Goal: Register for event/course: Sign up to attend an event or enroll in a course

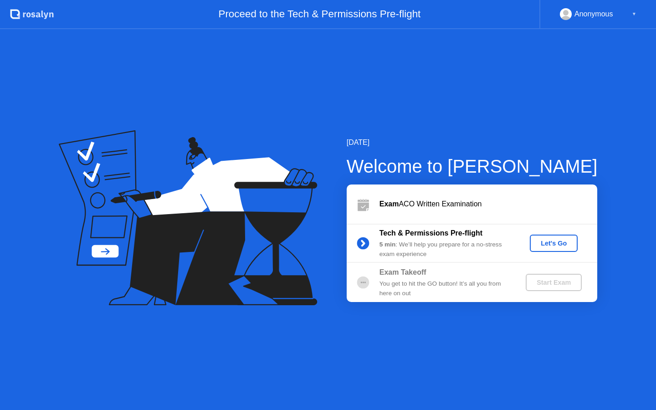
click at [547, 241] on div "Let's Go" at bounding box center [554, 243] width 41 height 7
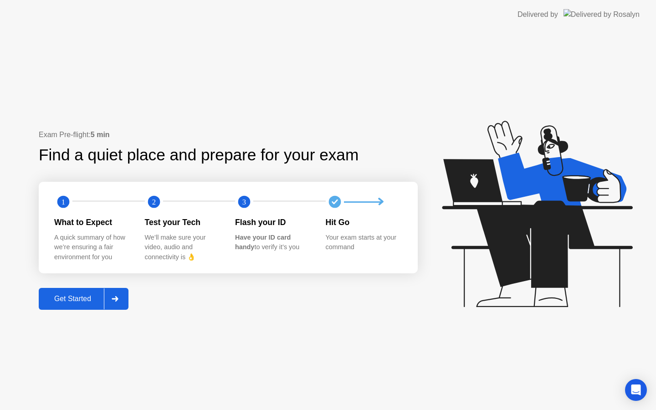
click at [110, 299] on div at bounding box center [115, 298] width 22 height 21
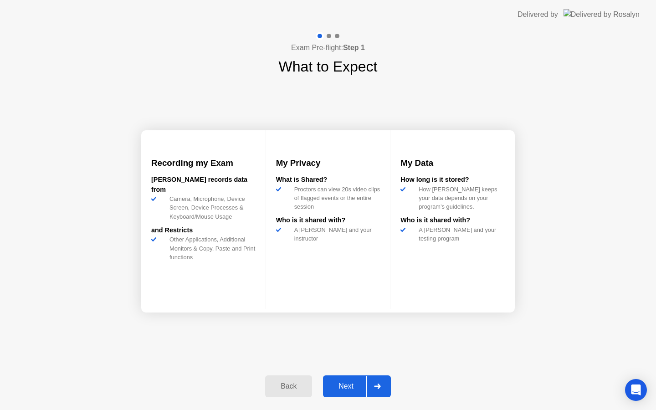
click at [362, 383] on div "Next" at bounding box center [346, 386] width 41 height 8
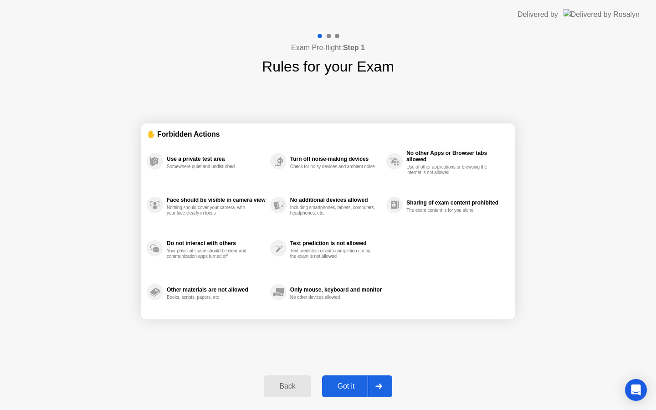
click at [362, 383] on div "Got it" at bounding box center [346, 386] width 43 height 8
select select "**********"
select select "*******"
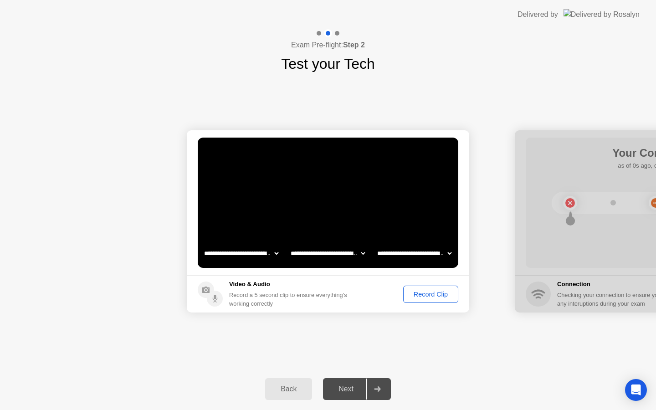
click at [421, 298] on div "Record Clip" at bounding box center [430, 294] width 49 height 7
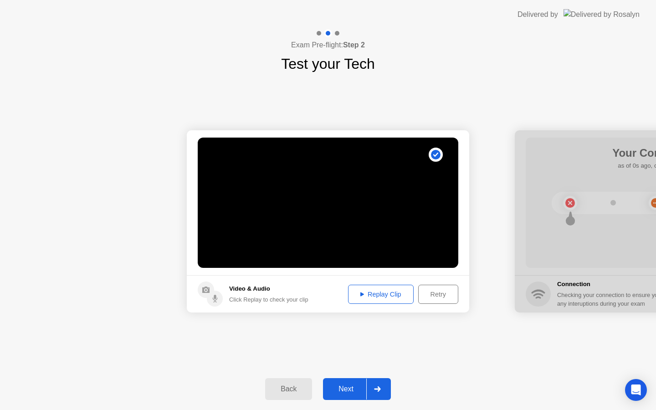
click at [354, 377] on div "Back Next" at bounding box center [328, 389] width 656 height 42
click at [351, 386] on div "Next" at bounding box center [346, 389] width 41 height 8
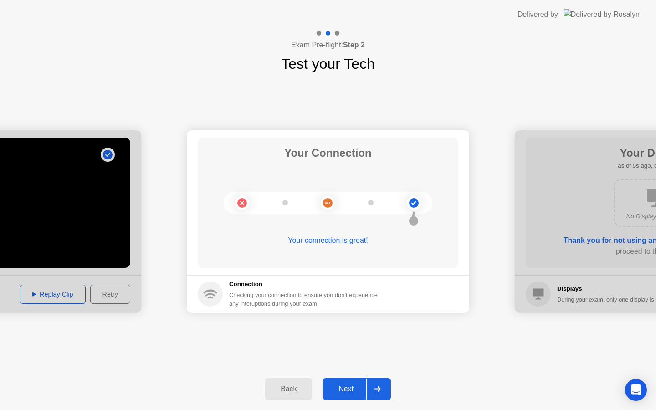
click at [350, 388] on div "Next" at bounding box center [346, 389] width 41 height 8
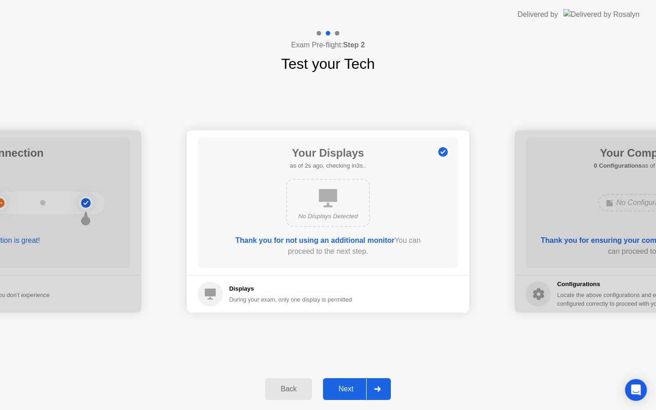
click at [350, 388] on div "Next" at bounding box center [346, 389] width 41 height 8
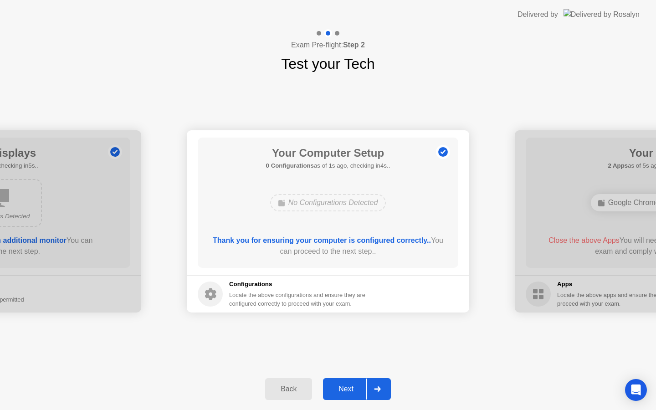
click at [350, 388] on div "Next" at bounding box center [346, 389] width 41 height 8
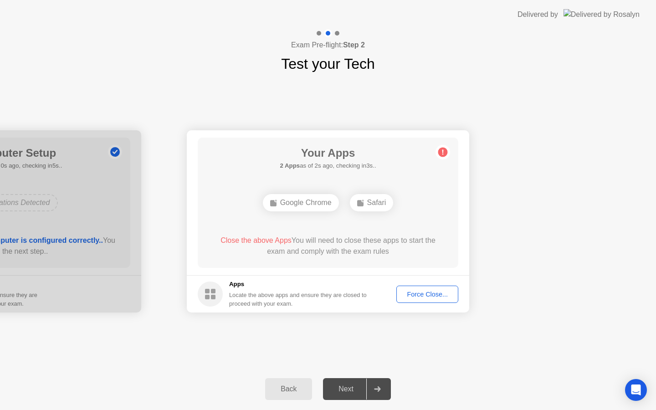
click at [423, 299] on button "Force Close..." at bounding box center [427, 294] width 62 height 17
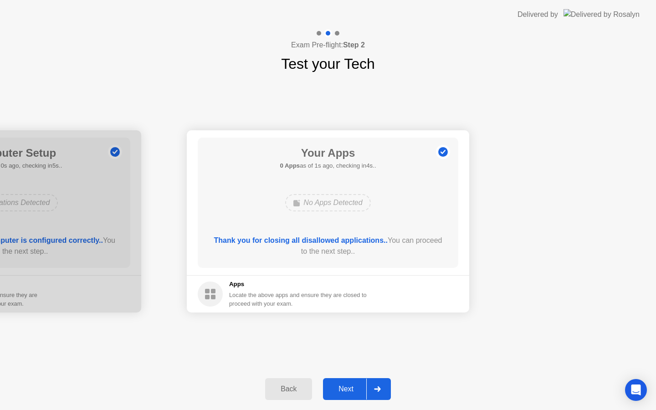
click at [360, 389] on div "Next" at bounding box center [346, 389] width 41 height 8
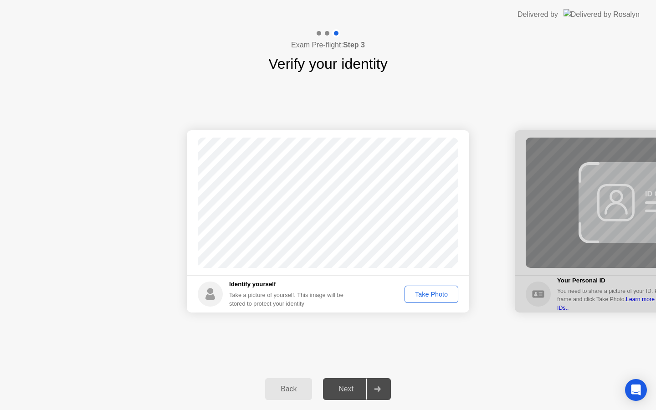
click at [434, 300] on button "Take Photo" at bounding box center [432, 294] width 54 height 17
click at [364, 393] on div "Next" at bounding box center [346, 389] width 41 height 8
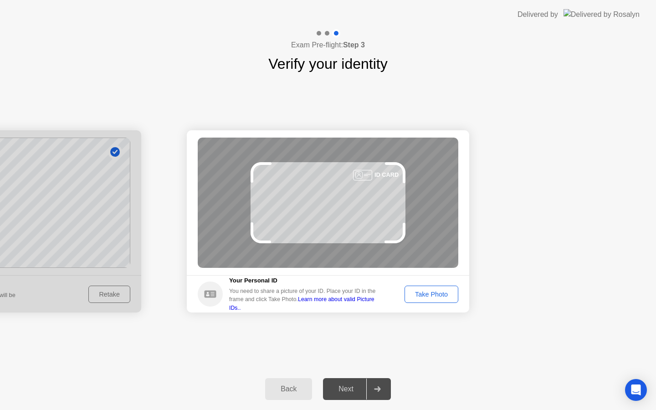
click at [435, 298] on div "Take Photo" at bounding box center [431, 294] width 47 height 7
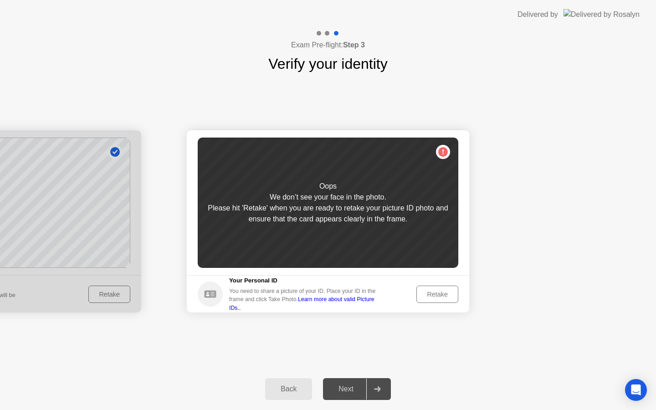
click at [432, 293] on div "Retake" at bounding box center [438, 294] width 36 height 7
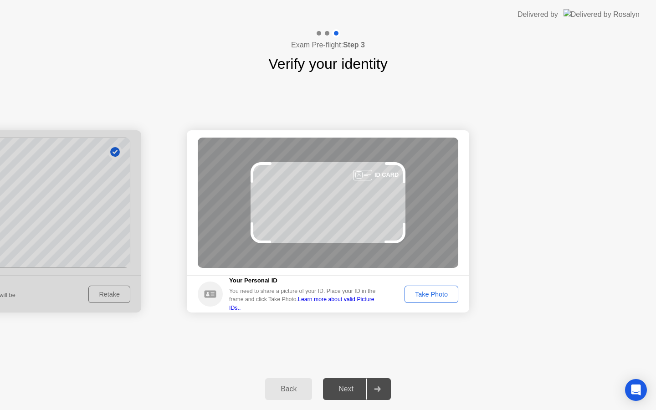
click at [432, 293] on div "Take Photo" at bounding box center [431, 294] width 47 height 7
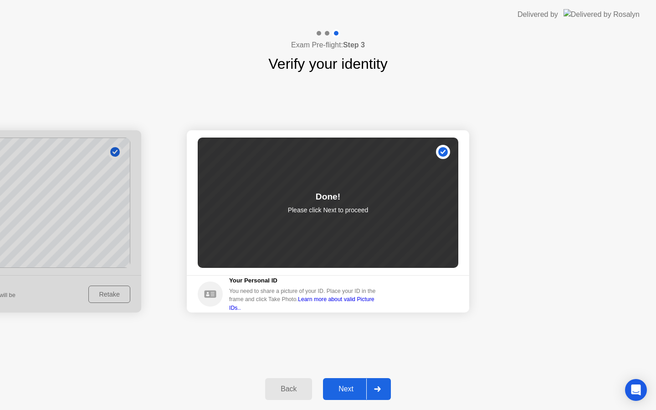
click at [377, 383] on div at bounding box center [377, 389] width 22 height 21
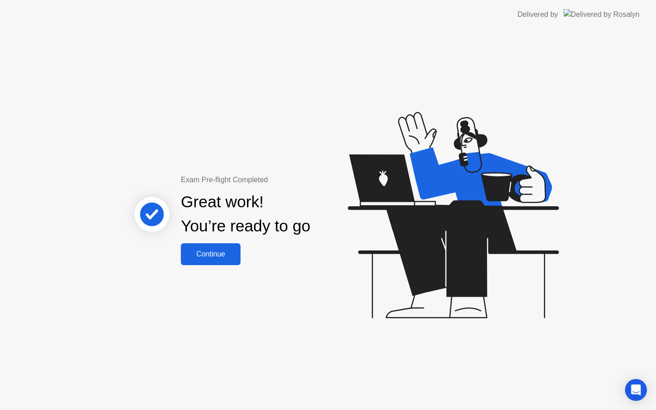
click at [213, 248] on button "Continue" at bounding box center [211, 254] width 60 height 22
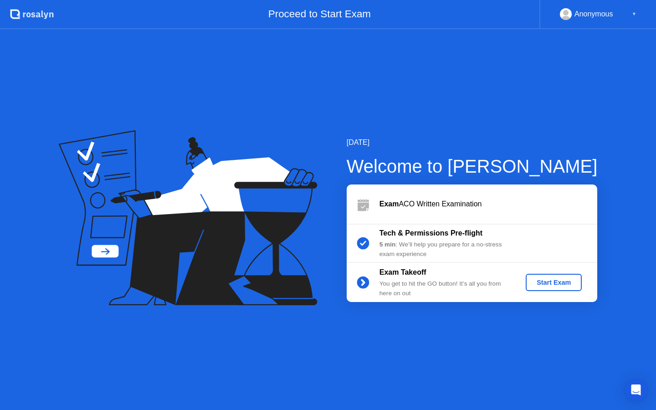
click at [565, 285] on div "Start Exam" at bounding box center [553, 282] width 49 height 7
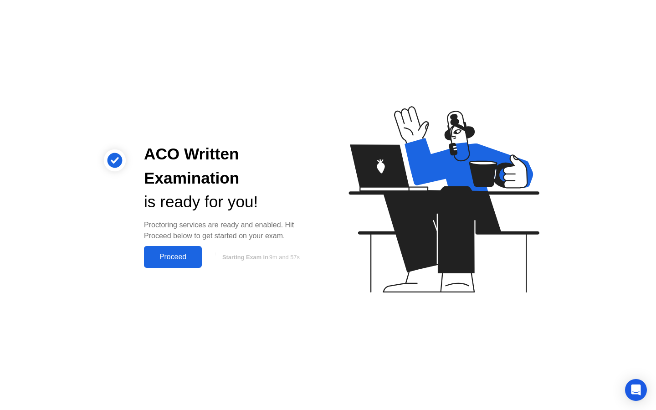
click at [172, 253] on div "Proceed" at bounding box center [173, 257] width 52 height 8
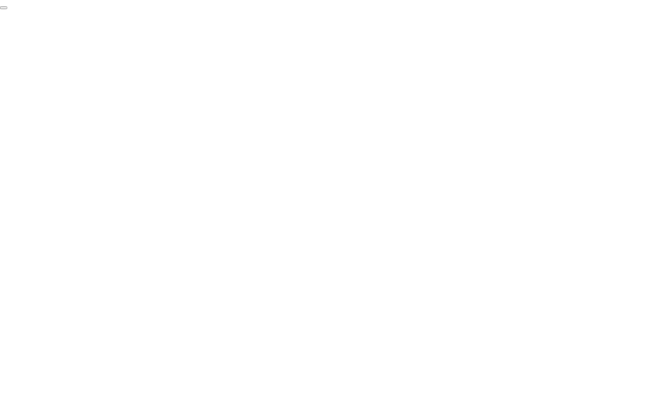
click div "End Proctoring Session"
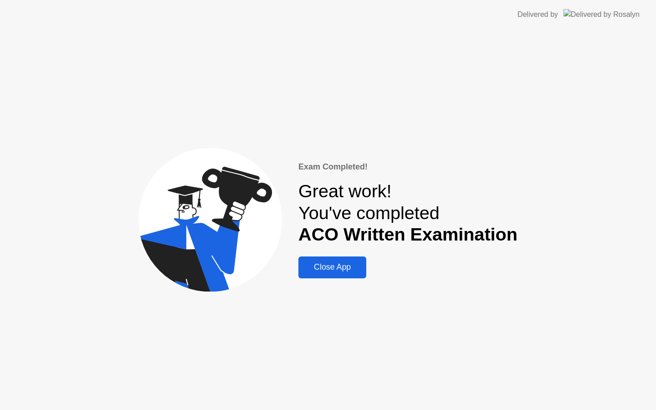
click at [357, 265] on div "Close App" at bounding box center [332, 267] width 62 height 10
